Goal: Information Seeking & Learning: Learn about a topic

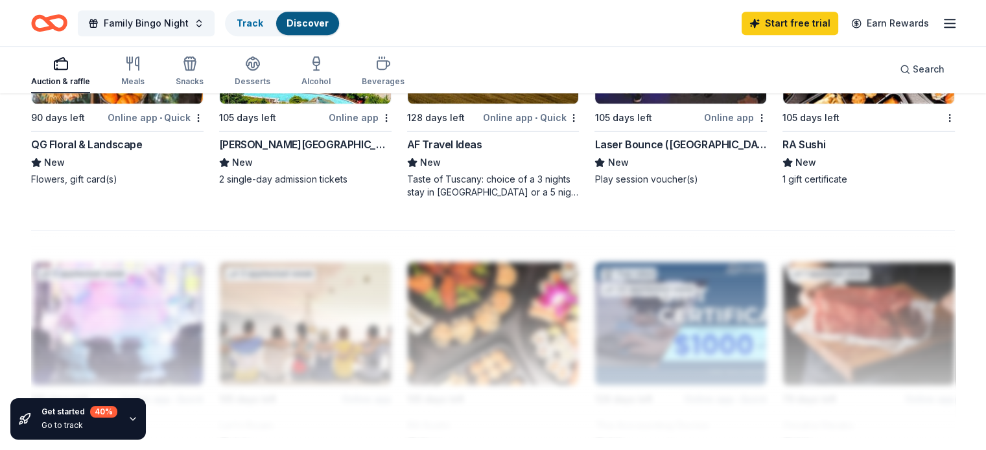
scroll to position [1037, 0]
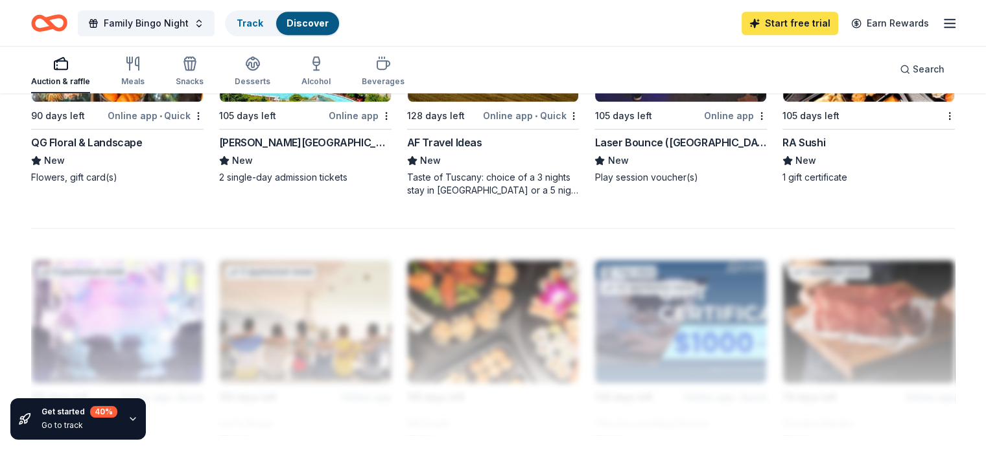
click at [796, 15] on link "Start free trial" at bounding box center [790, 23] width 97 height 23
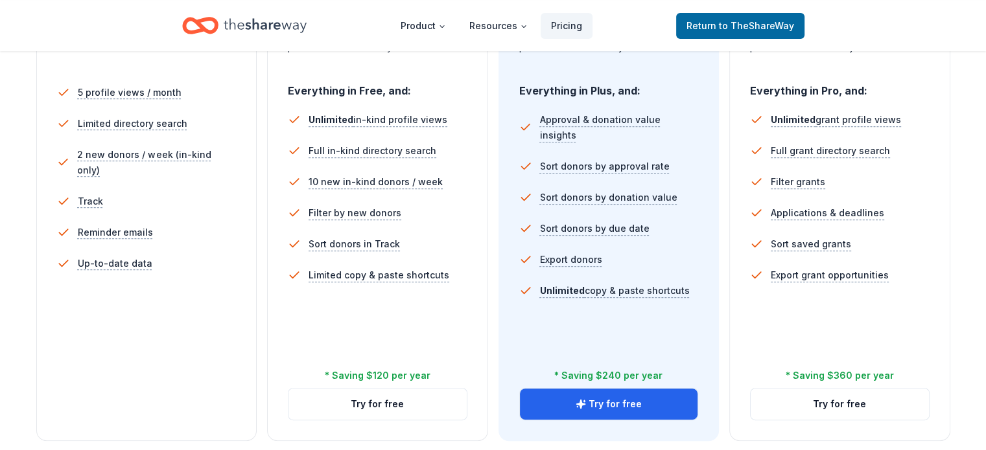
scroll to position [519, 0]
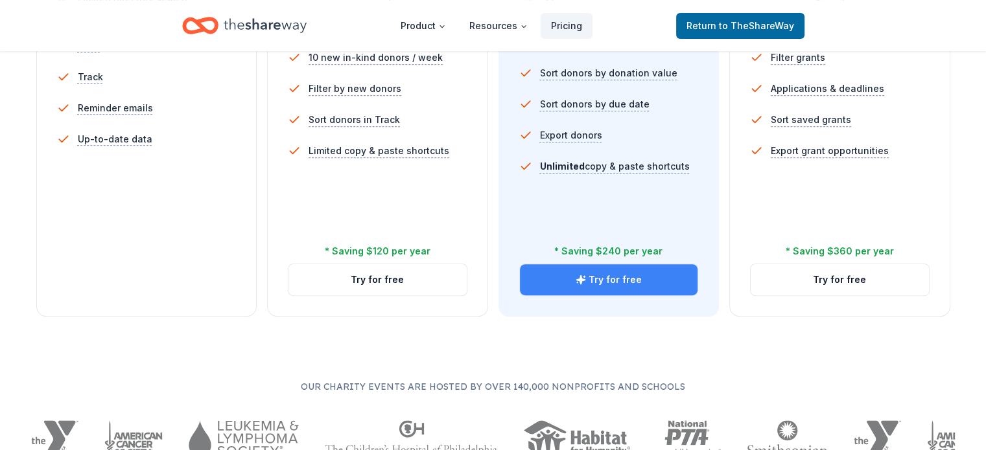
click at [604, 264] on button "Try for free" at bounding box center [609, 279] width 178 height 31
click at [578, 275] on icon "button" at bounding box center [580, 279] width 8 height 8
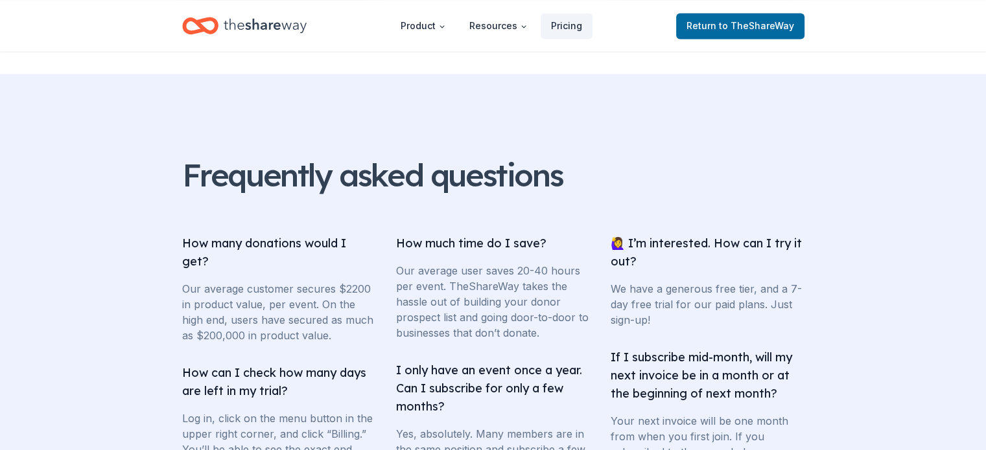
scroll to position [2009, 0]
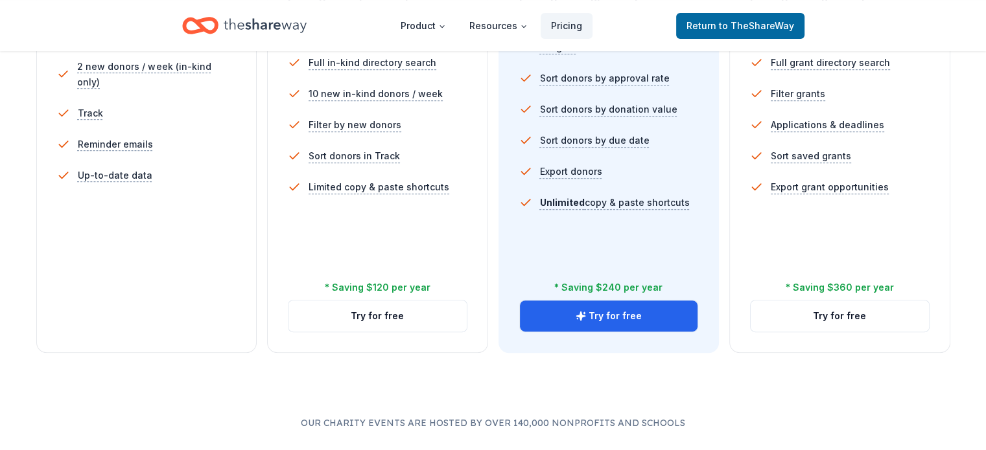
scroll to position [389, 0]
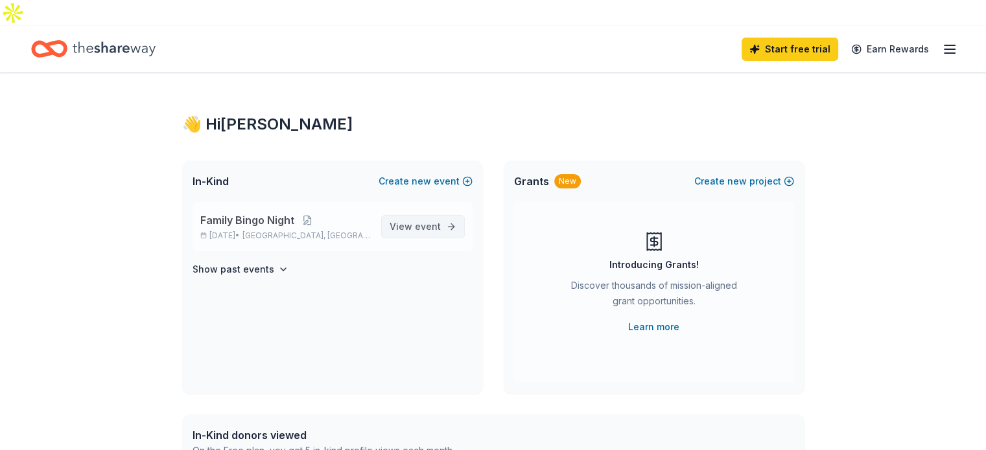
click at [417, 215] on link "View event" at bounding box center [423, 226] width 84 height 23
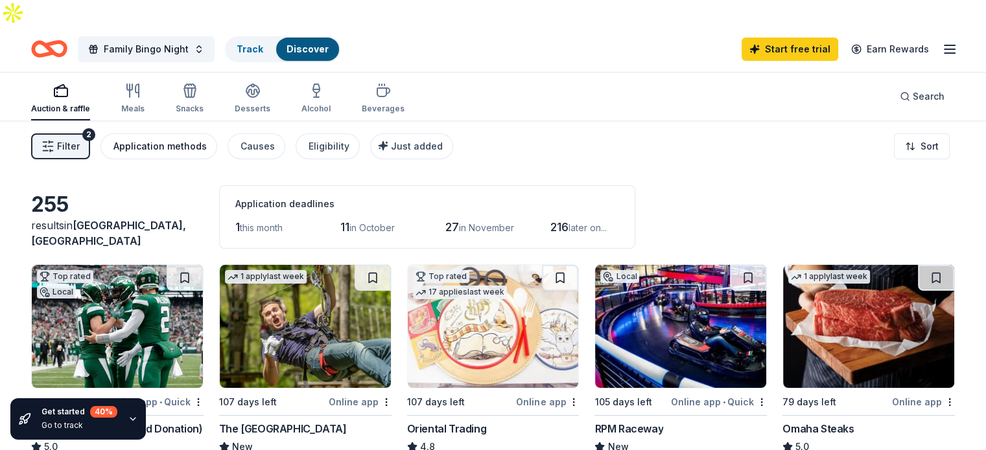
click at [183, 139] on div "Application methods" at bounding box center [159, 147] width 93 height 16
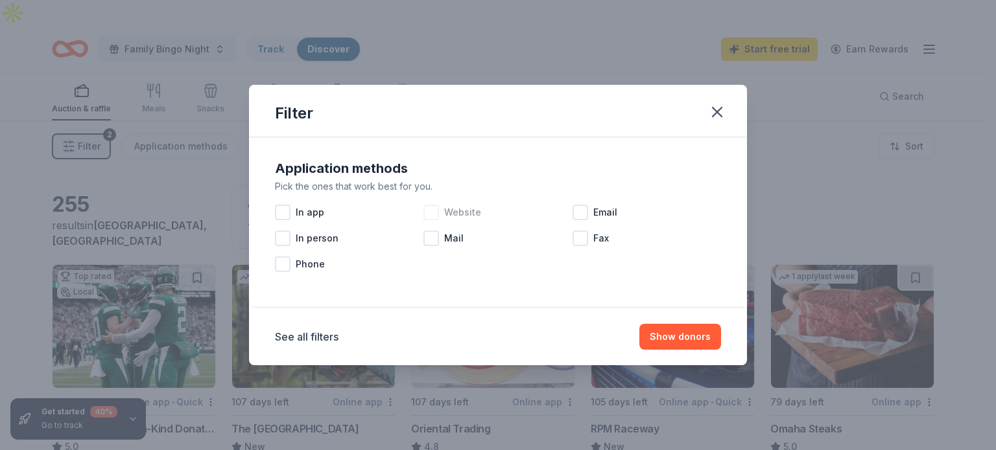
click at [436, 215] on div at bounding box center [431, 213] width 16 height 16
click at [583, 211] on div at bounding box center [580, 213] width 16 height 16
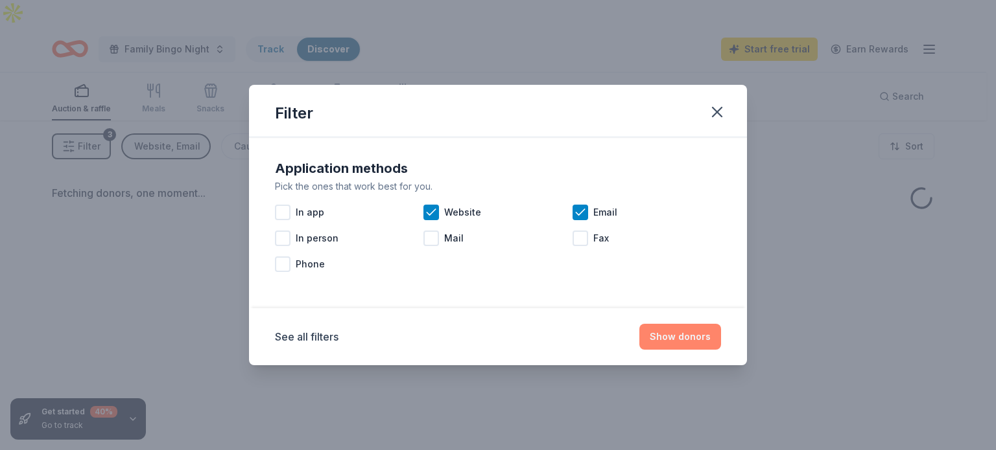
click at [690, 333] on button "Show donors" at bounding box center [680, 337] width 82 height 26
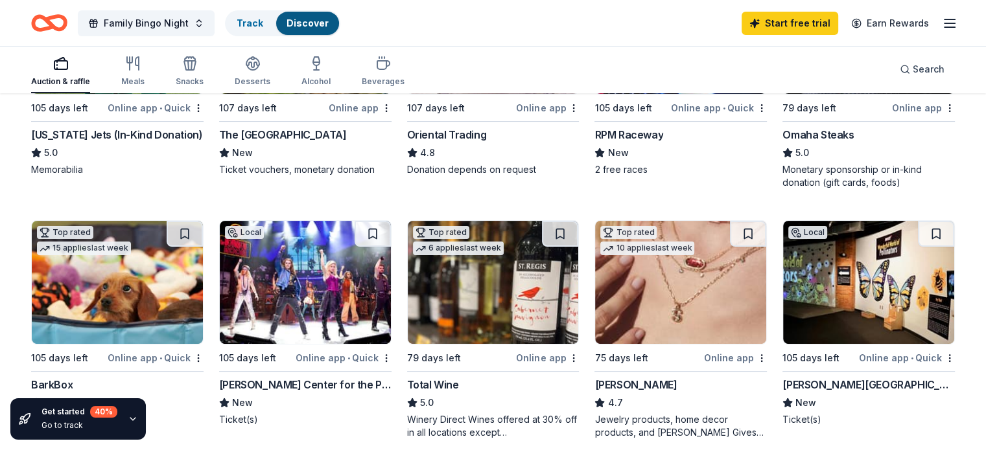
scroll to position [324, 0]
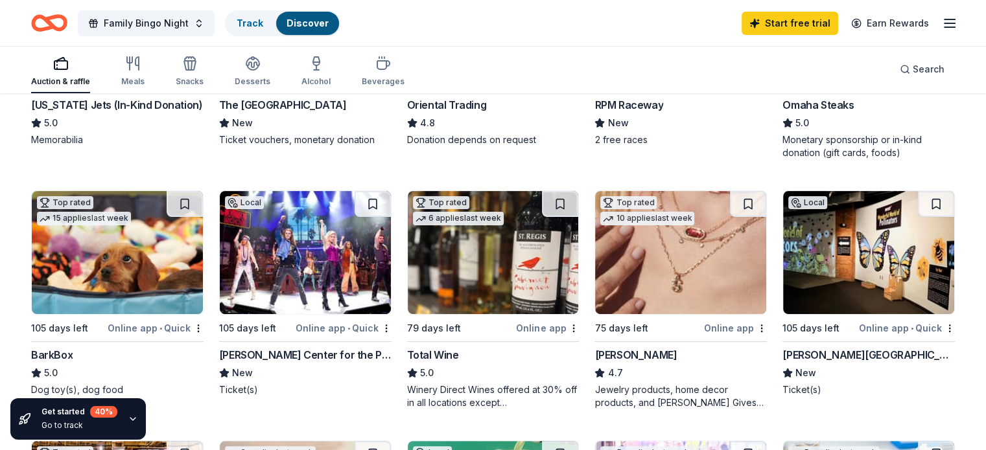
click at [120, 228] on img at bounding box center [117, 252] width 171 height 123
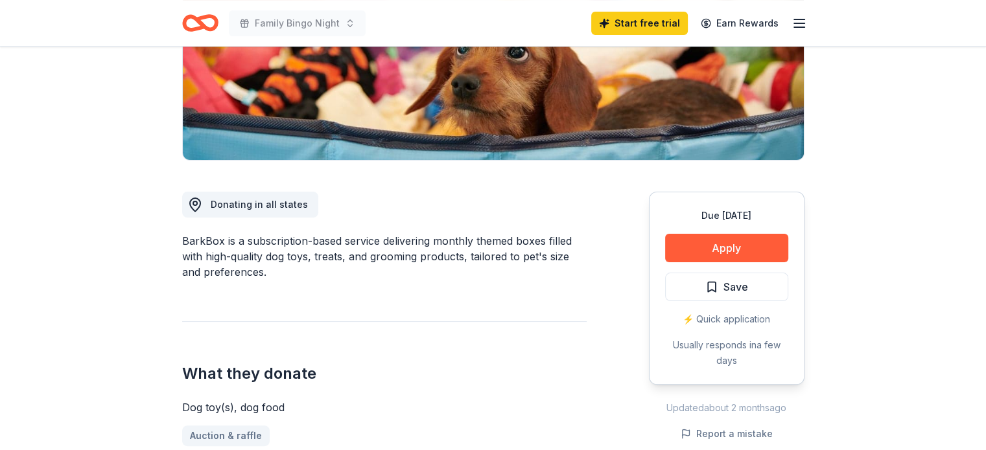
scroll to position [324, 0]
